Goal: Task Accomplishment & Management: Manage account settings

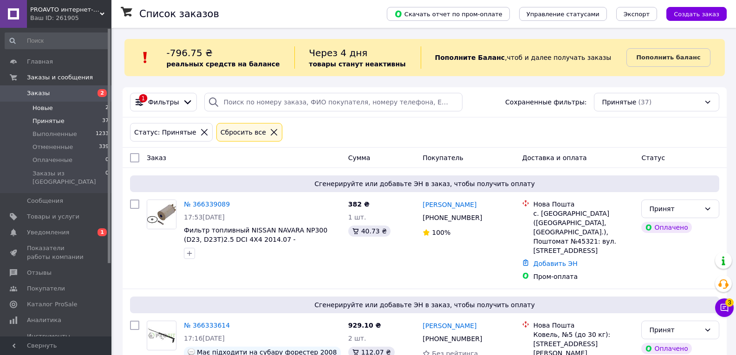
click at [38, 110] on span "Новые" at bounding box center [43, 108] width 20 height 8
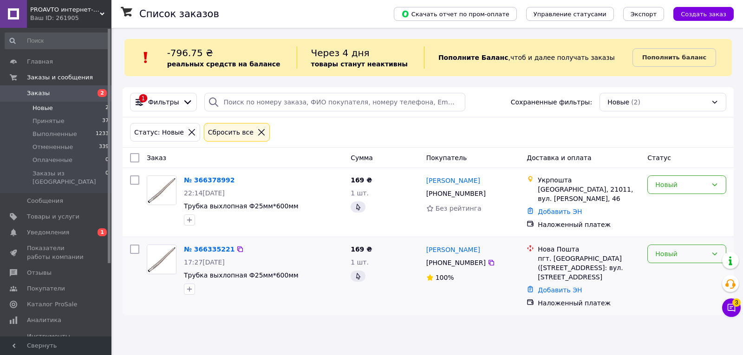
click at [683, 246] on div "Новый" at bounding box center [686, 254] width 79 height 19
click at [677, 274] on li "Принят" at bounding box center [687, 274] width 78 height 17
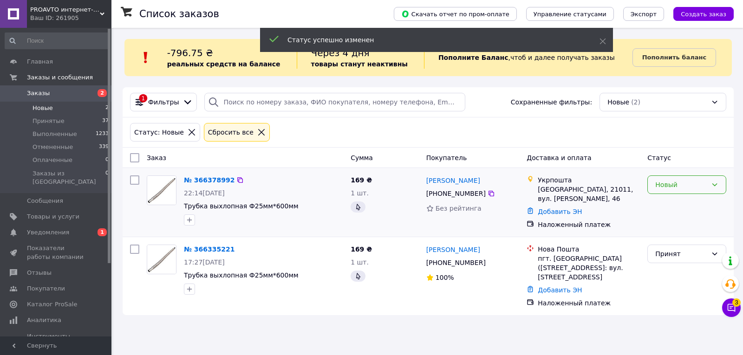
click at [678, 186] on div "Новый" at bounding box center [681, 185] width 52 height 10
click at [670, 182] on div "Новый" at bounding box center [681, 185] width 52 height 10
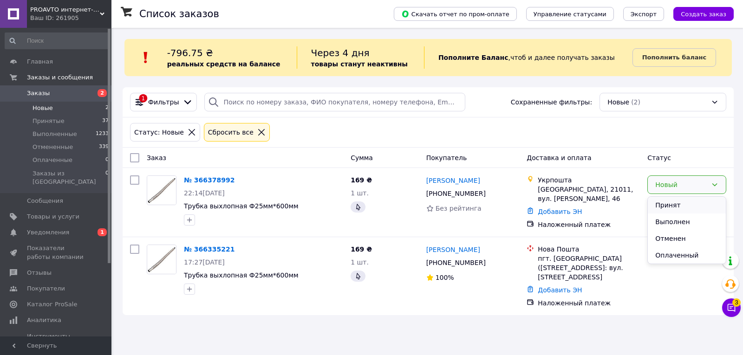
click at [670, 207] on li "Принят" at bounding box center [687, 205] width 78 height 17
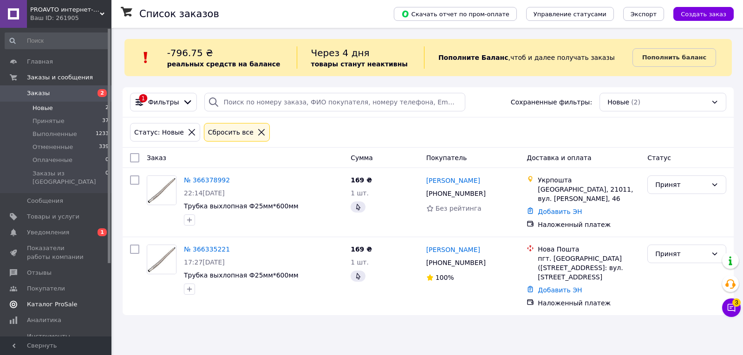
click at [46, 300] on span "Каталог ProSale" at bounding box center [52, 304] width 50 height 8
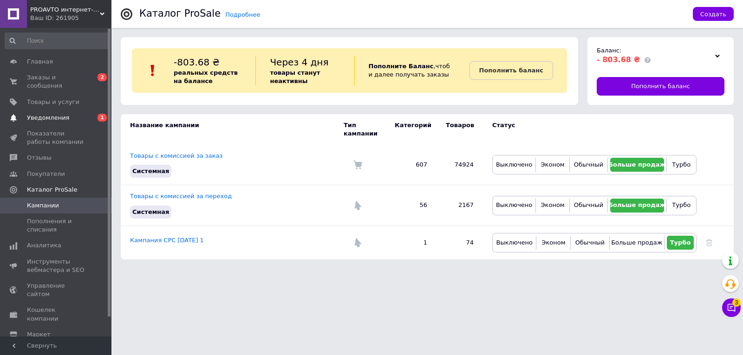
click at [56, 114] on span "Уведомления" at bounding box center [48, 118] width 42 height 8
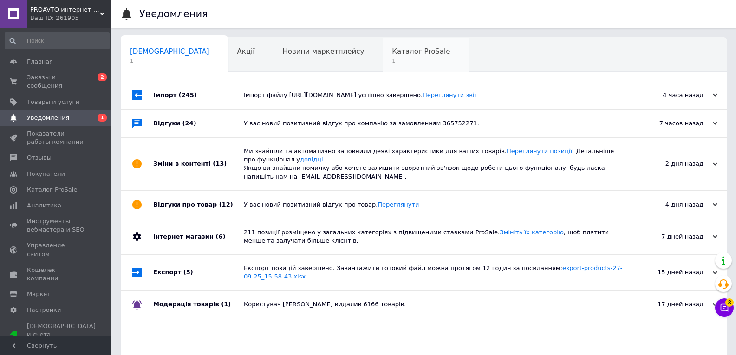
click at [392, 50] on span "Каталог ProSale" at bounding box center [421, 51] width 58 height 8
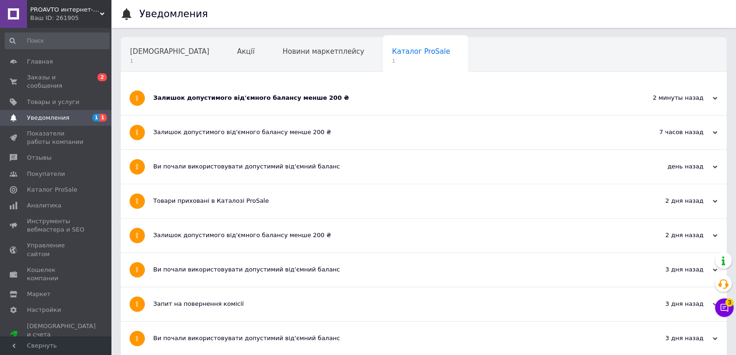
click at [260, 98] on div "Залишок допустимого від'ємного балансу менше 200 ₴" at bounding box center [388, 98] width 471 height 8
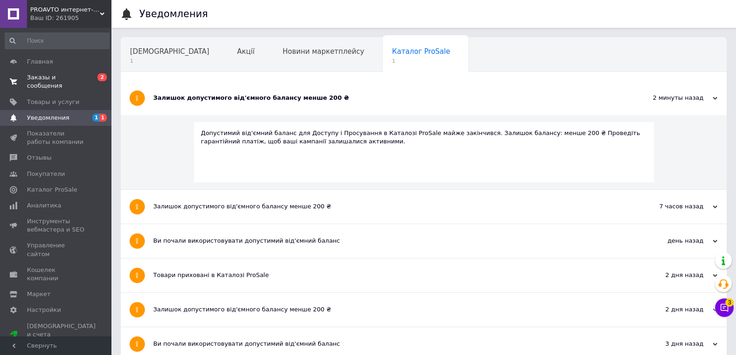
click at [55, 72] on link "Заказы и сообщения 0 2" at bounding box center [57, 82] width 114 height 24
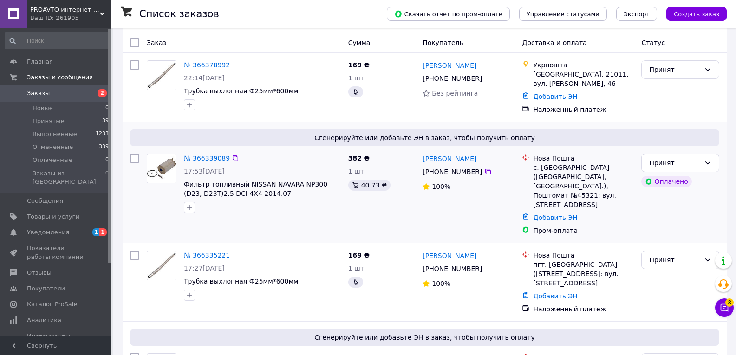
scroll to position [93, 0]
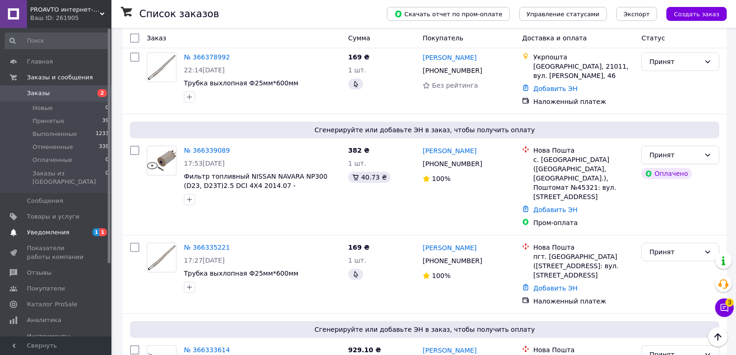
click at [56, 228] on span "Уведомления" at bounding box center [48, 232] width 42 height 8
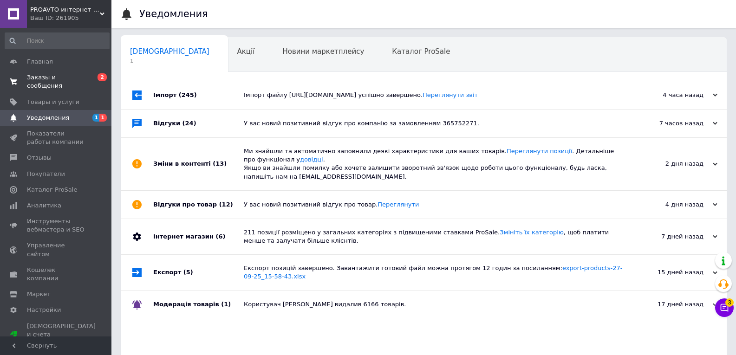
click at [56, 82] on span "Заказы и сообщения" at bounding box center [56, 81] width 59 height 17
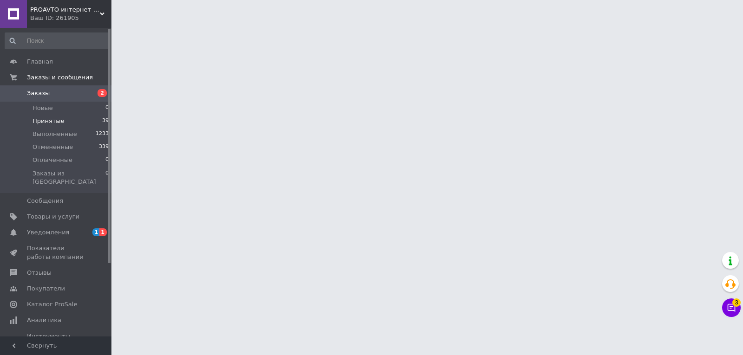
click at [58, 123] on span "Принятые" at bounding box center [49, 121] width 32 height 8
